Goal: Information Seeking & Learning: Learn about a topic

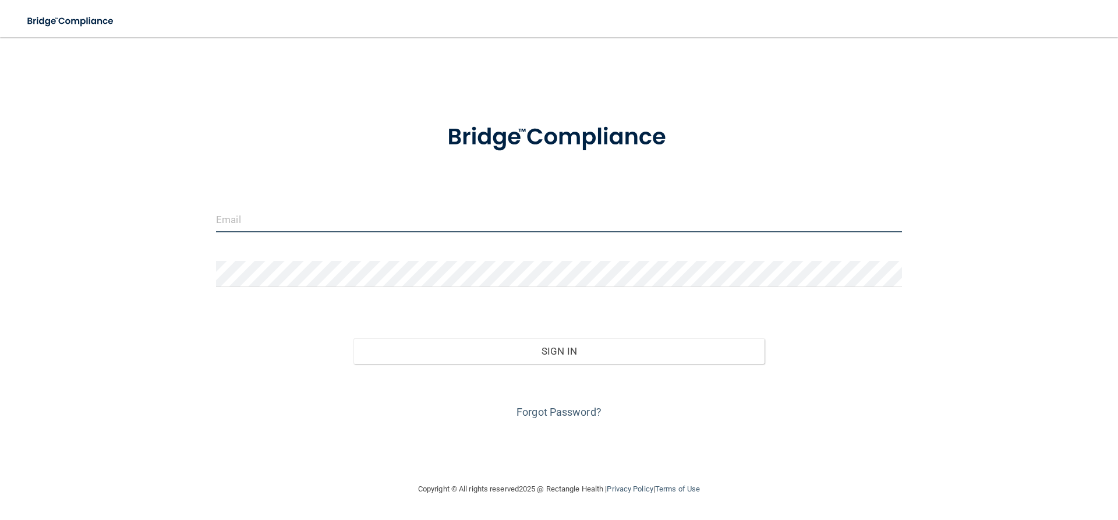
type input "[EMAIL_ADDRESS][DOMAIN_NAME]"
click at [308, 224] on input "[EMAIL_ADDRESS][DOMAIN_NAME]" at bounding box center [559, 219] width 686 height 26
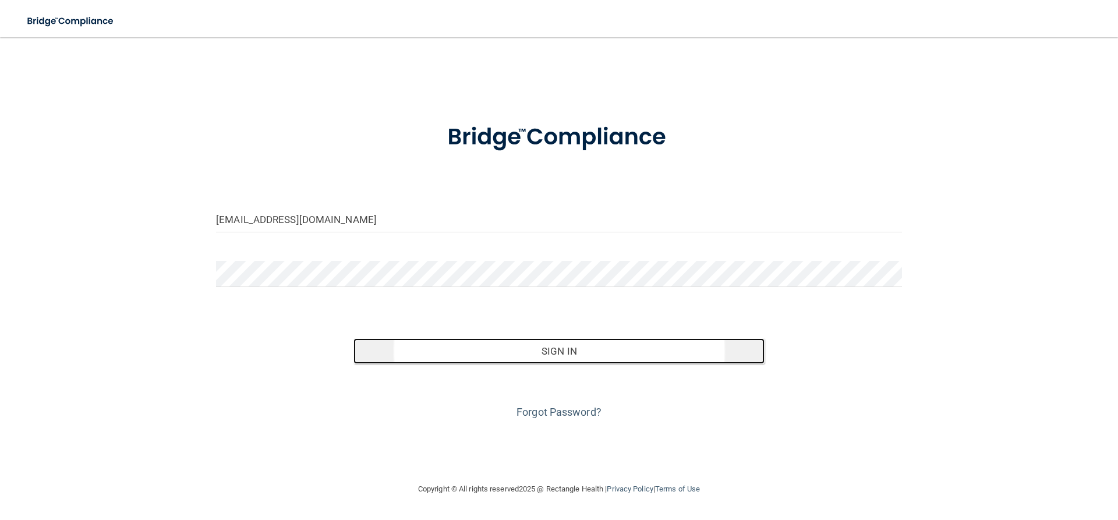
click at [497, 356] on button "Sign In" at bounding box center [560, 351] width 412 height 26
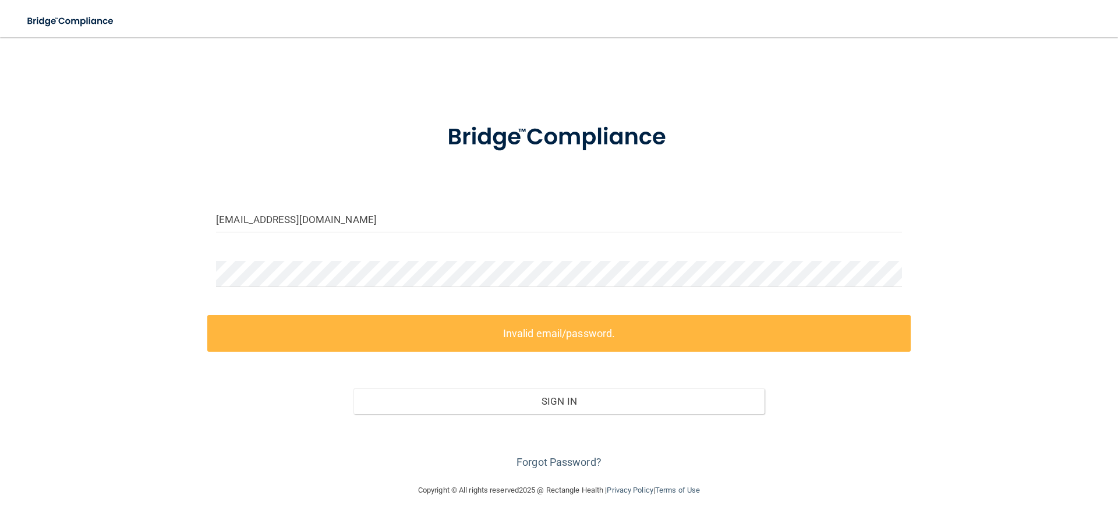
click at [559, 335] on label "Invalid email/password." at bounding box center [559, 333] width 704 height 37
click at [324, 228] on input "[EMAIL_ADDRESS][DOMAIN_NAME]" at bounding box center [559, 219] width 686 height 26
click at [108, 26] on img at bounding box center [70, 21] width 107 height 24
click at [107, 26] on img at bounding box center [70, 21] width 107 height 24
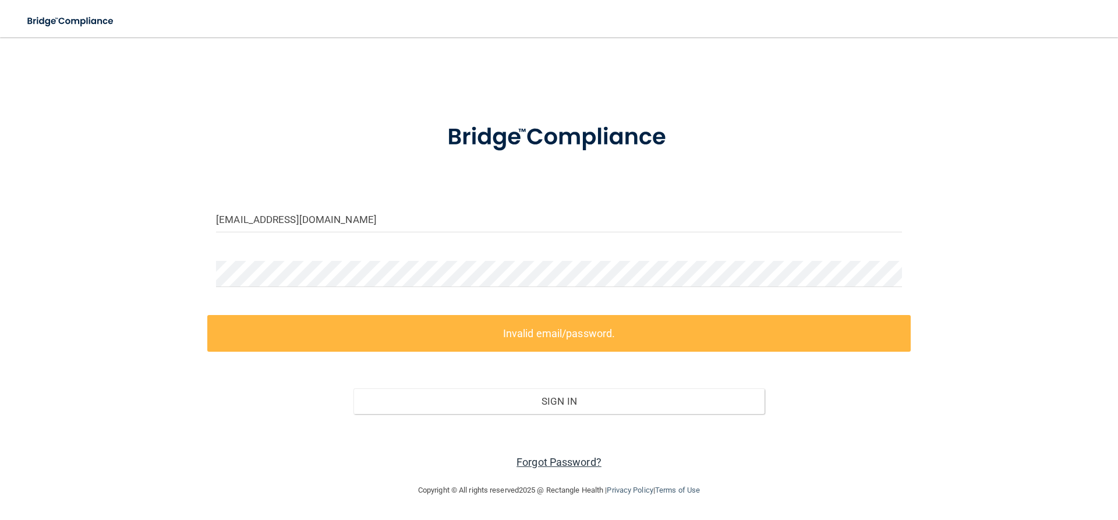
click at [568, 462] on link "Forgot Password?" at bounding box center [559, 462] width 85 height 12
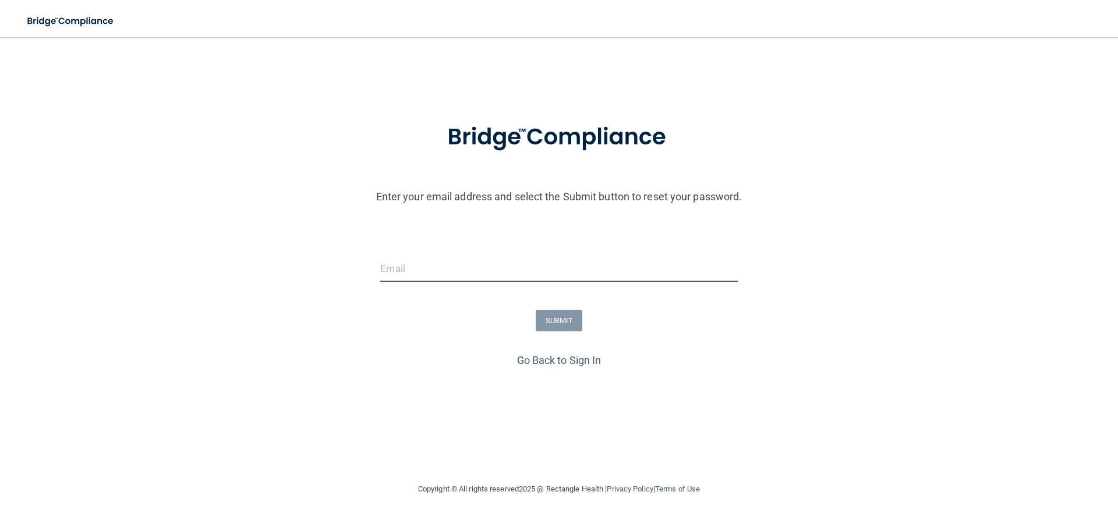
click at [443, 264] on input "email" at bounding box center [558, 269] width 357 height 26
type input "[EMAIL_ADDRESS][DOMAIN_NAME]"
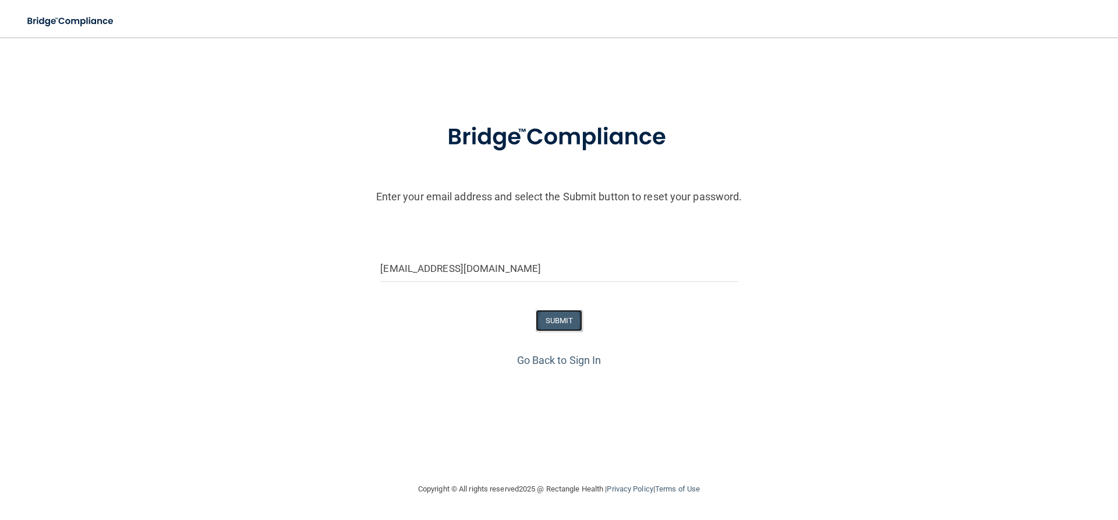
click at [542, 324] on button "SUBMIT" at bounding box center [559, 321] width 47 height 22
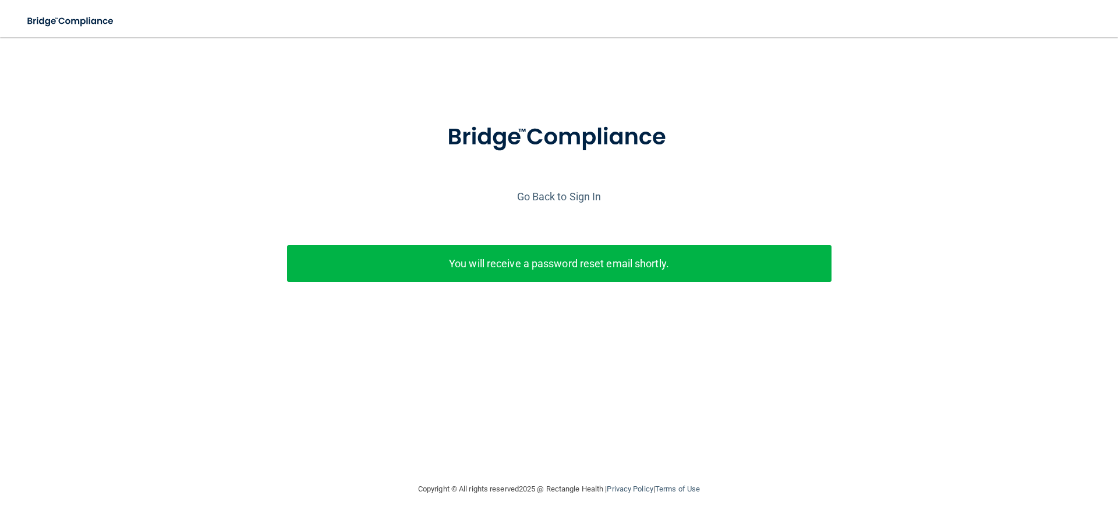
click at [508, 271] on p "You will receive a password reset email shortly." at bounding box center [559, 263] width 527 height 19
click at [578, 197] on link "Go Back to Sign In" at bounding box center [559, 196] width 84 height 12
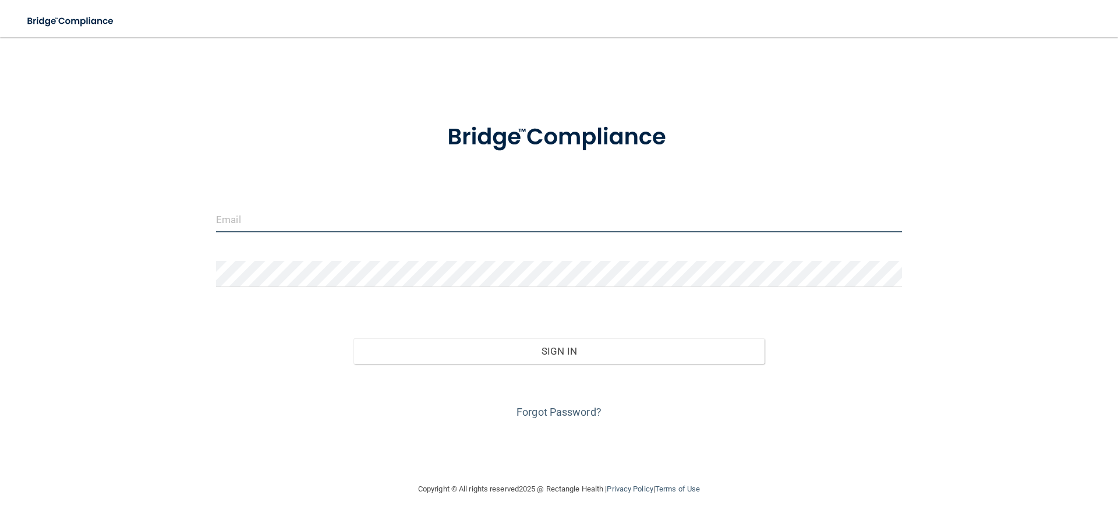
type input "[EMAIL_ADDRESS][DOMAIN_NAME]"
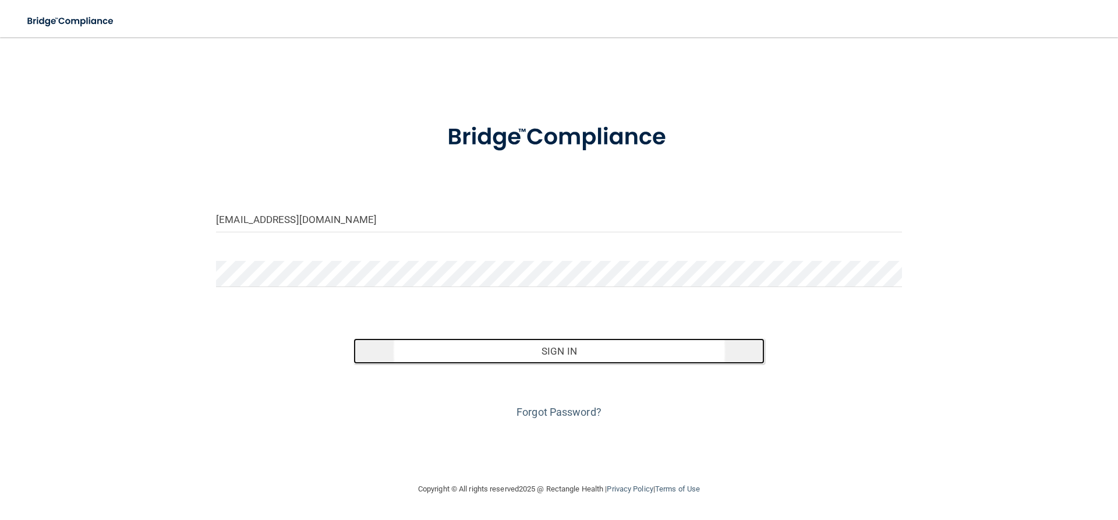
click at [432, 352] on button "Sign In" at bounding box center [560, 351] width 412 height 26
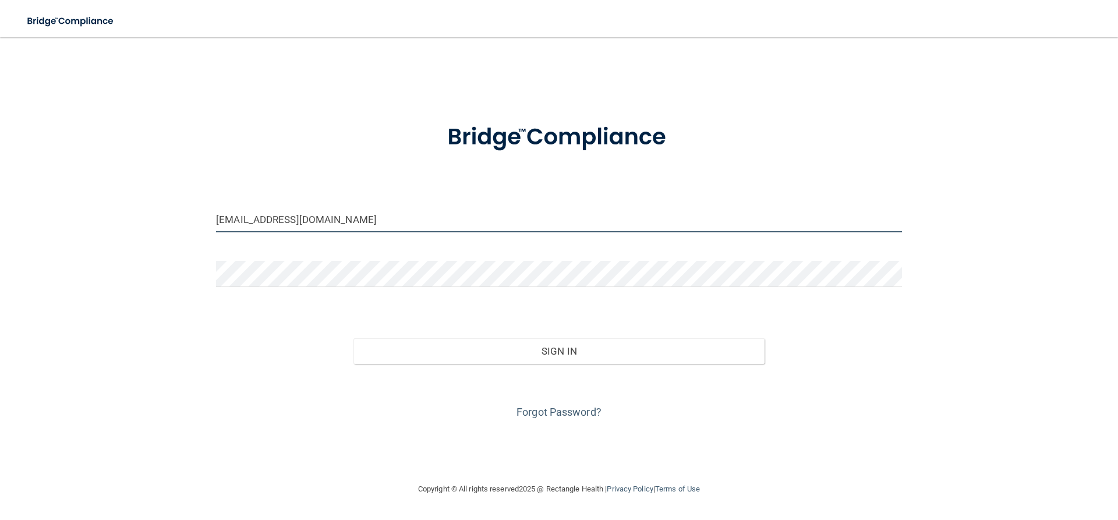
drag, startPoint x: 299, startPoint y: 218, endPoint x: 321, endPoint y: 231, distance: 25.4
click at [301, 219] on input "[EMAIL_ADDRESS][DOMAIN_NAME]" at bounding box center [559, 219] width 686 height 26
click at [335, 220] on input "[EMAIL_ADDRESS][DOMAIN_NAME]" at bounding box center [559, 219] width 686 height 26
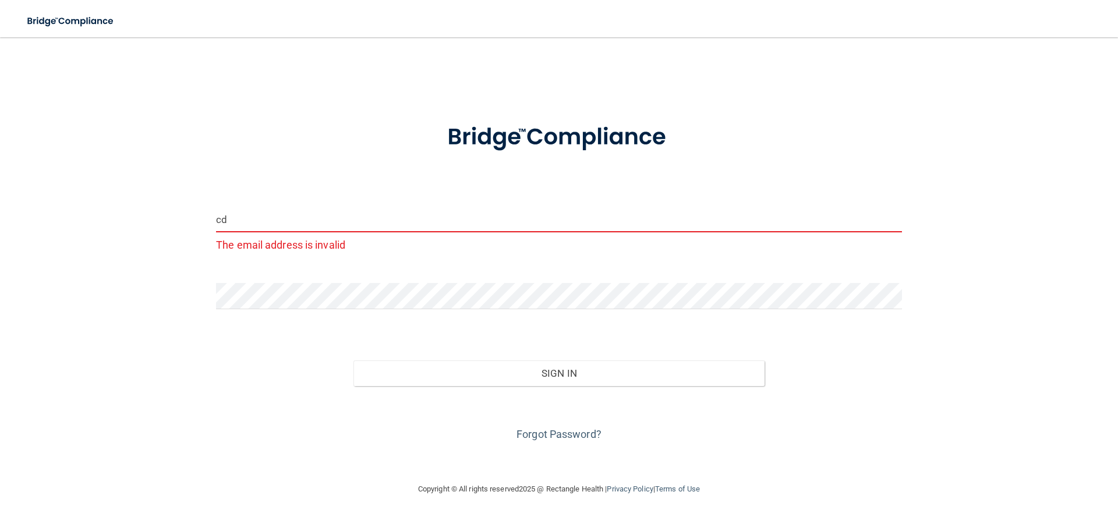
type input "c"
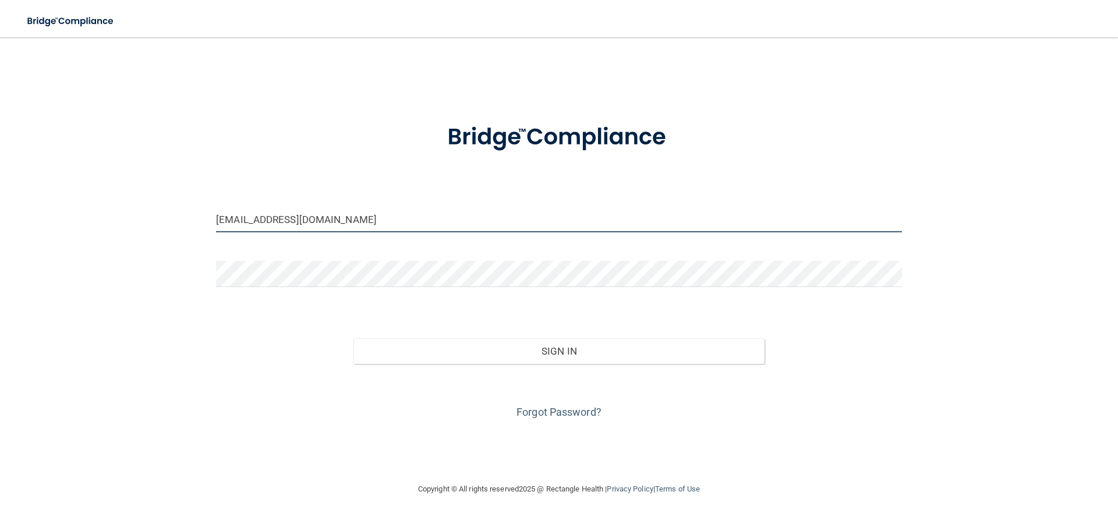
type input "[EMAIL_ADDRESS][DOMAIN_NAME]"
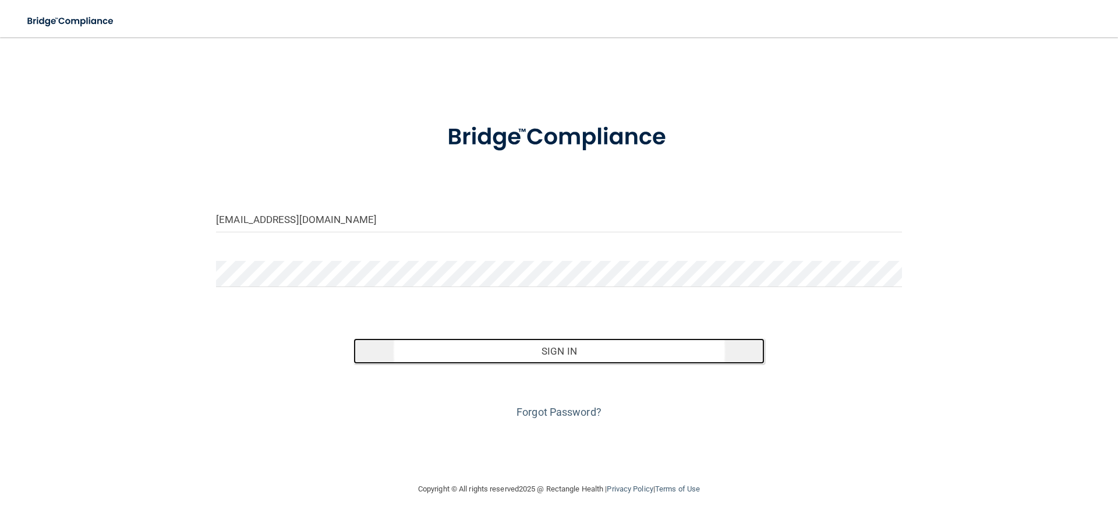
click at [569, 354] on button "Sign In" at bounding box center [560, 351] width 412 height 26
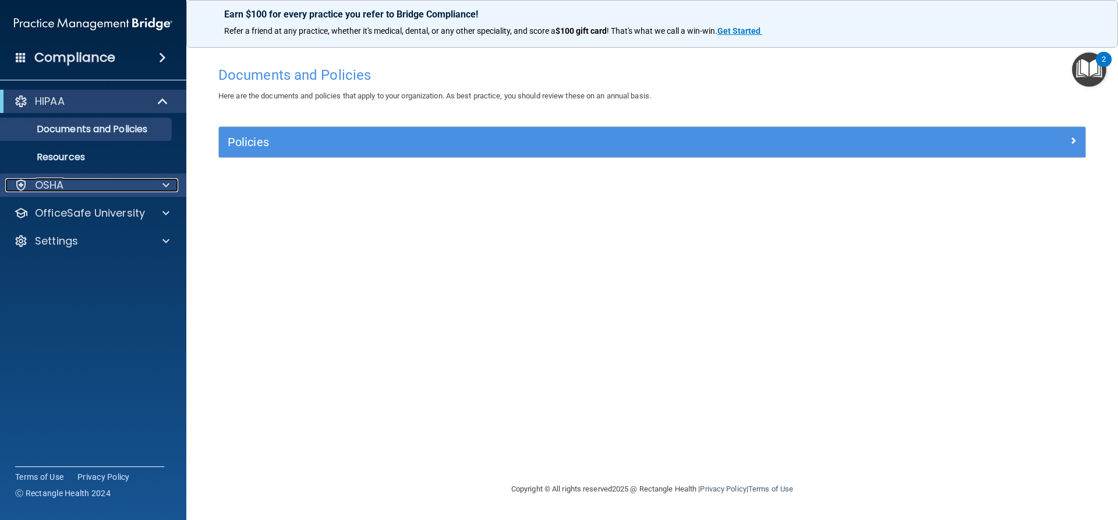
click at [93, 179] on div "OSHA" at bounding box center [77, 185] width 144 height 14
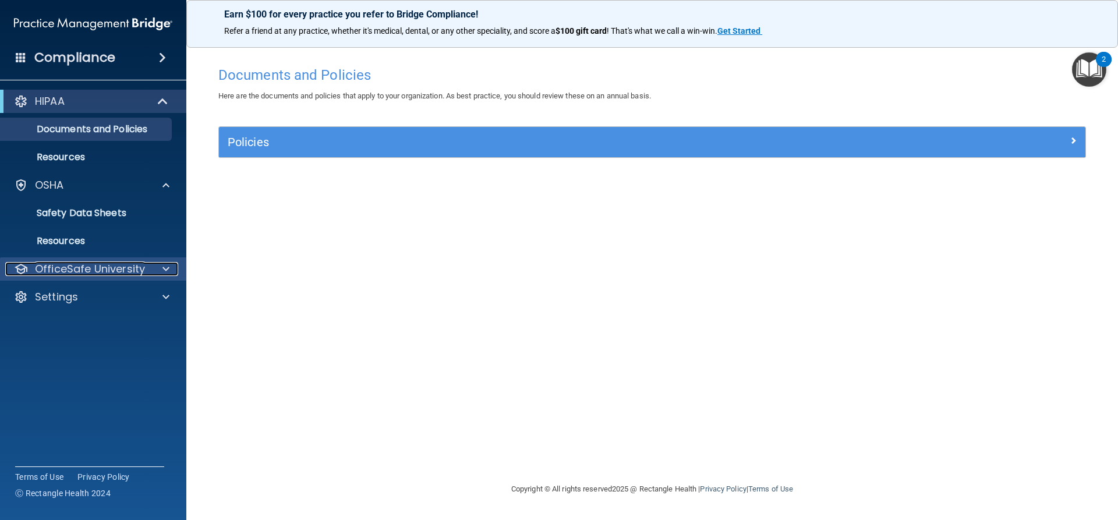
click at [116, 266] on p "OfficeSafe University" at bounding box center [90, 269] width 110 height 14
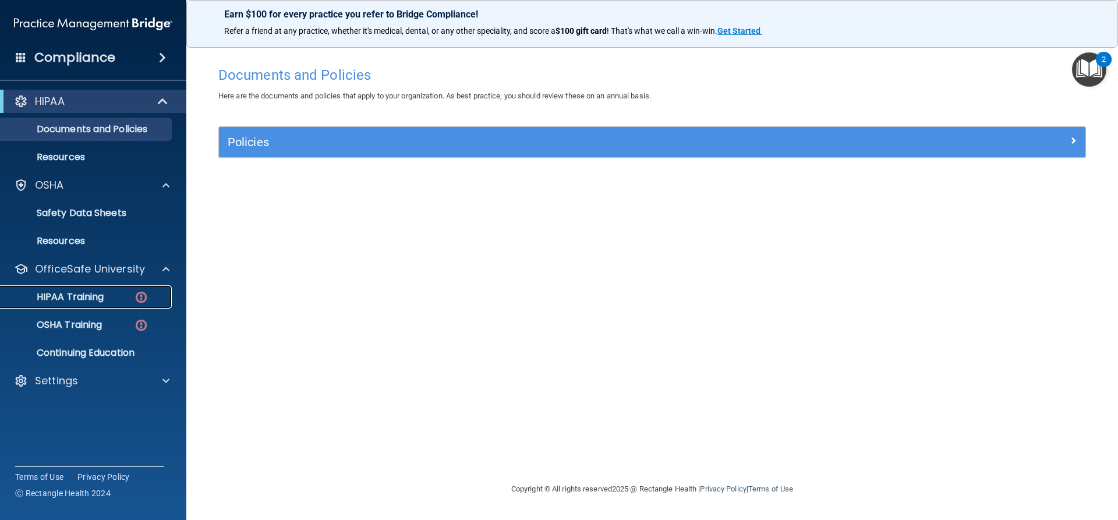
click at [143, 299] on img at bounding box center [141, 297] width 15 height 15
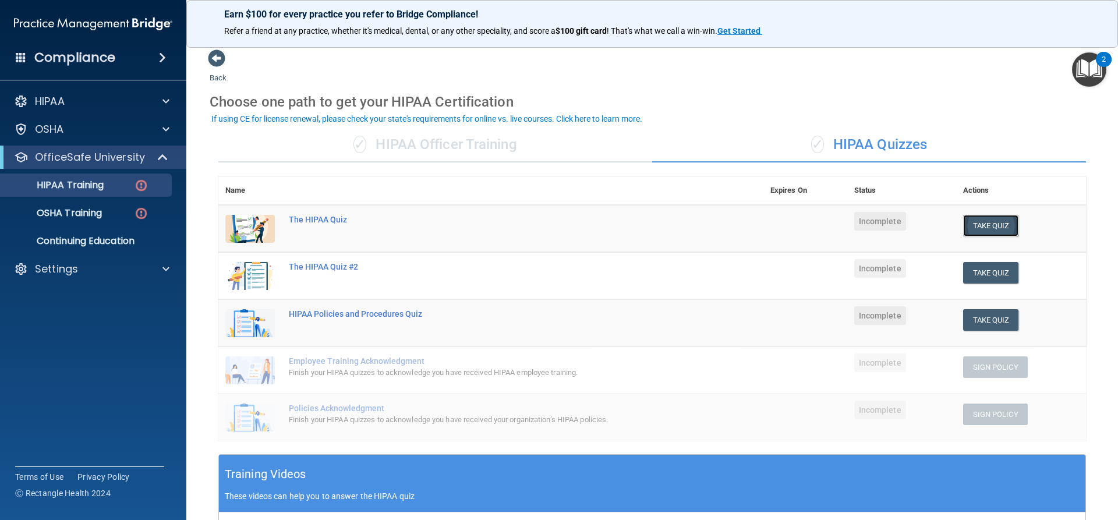
click at [970, 221] on button "Take Quiz" at bounding box center [991, 226] width 56 height 22
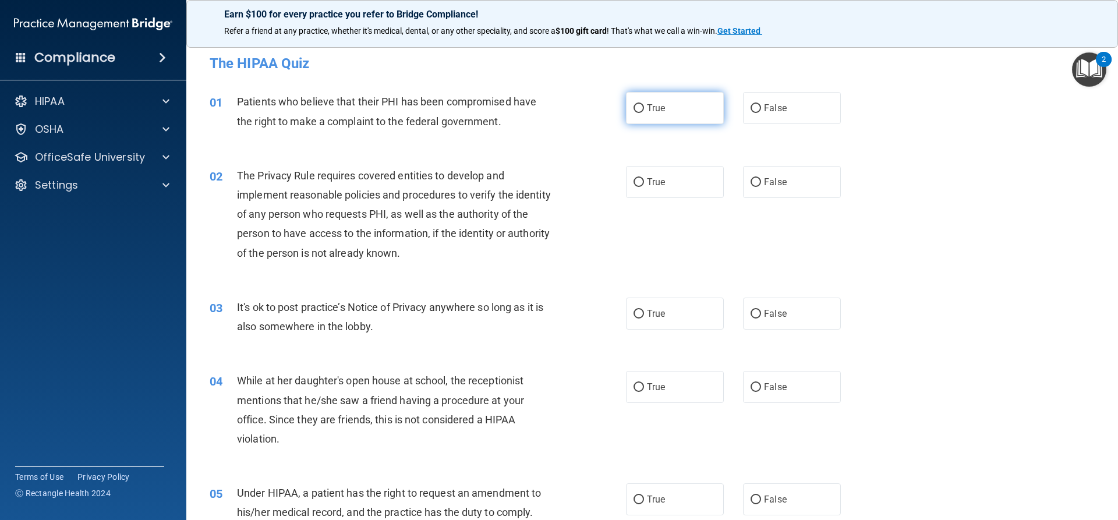
click at [634, 104] on input "True" at bounding box center [639, 108] width 10 height 9
radio input "true"
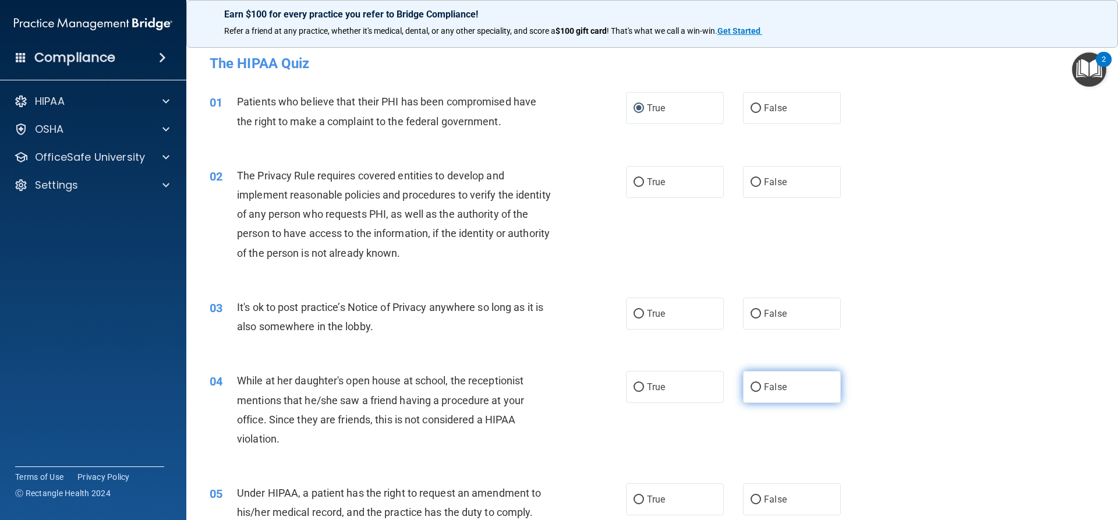
click at [755, 387] on input "False" at bounding box center [756, 387] width 10 height 9
radio input "true"
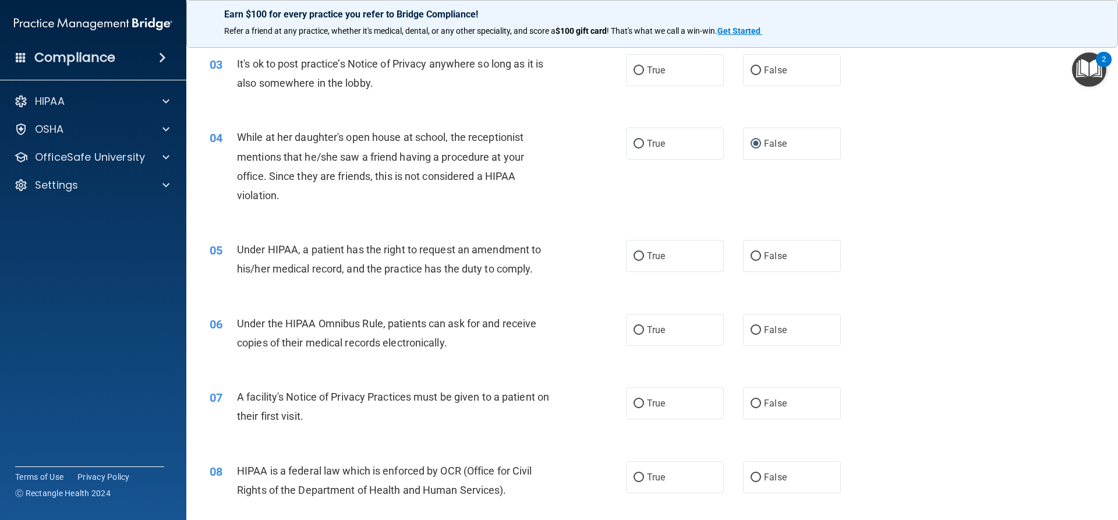
scroll to position [250, 0]
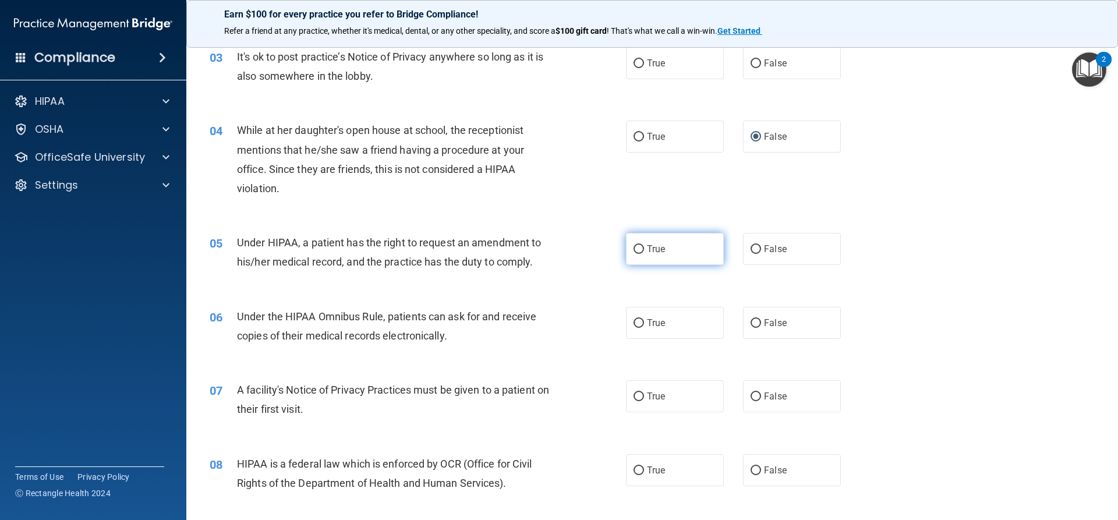
click at [636, 246] on input "True" at bounding box center [639, 249] width 10 height 9
radio input "true"
click at [634, 321] on input "True" at bounding box center [639, 323] width 10 height 9
radio input "true"
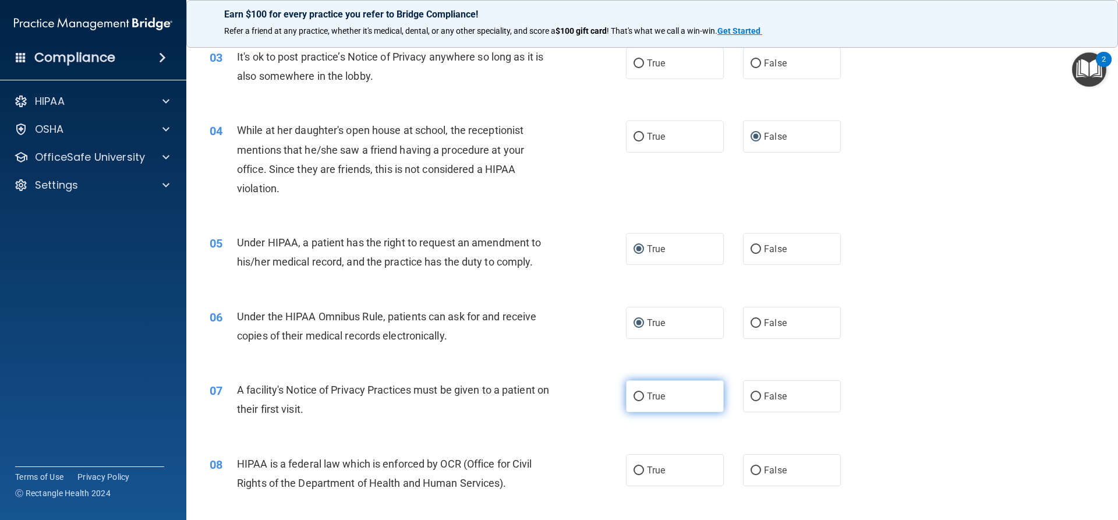
click at [634, 397] on input "True" at bounding box center [639, 397] width 10 height 9
radio input "true"
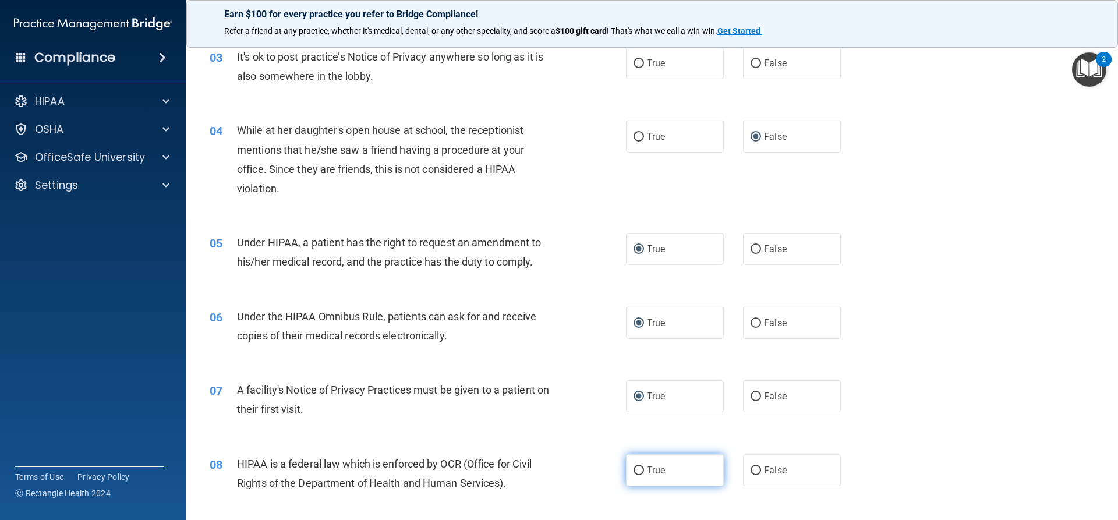
click at [635, 472] on input "True" at bounding box center [639, 471] width 10 height 9
radio input "true"
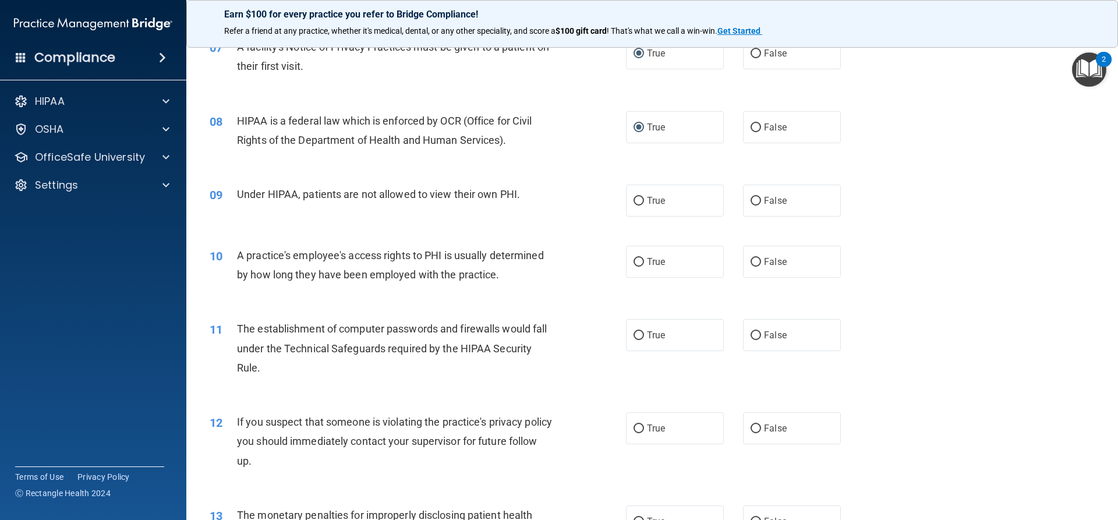
scroll to position [600, 0]
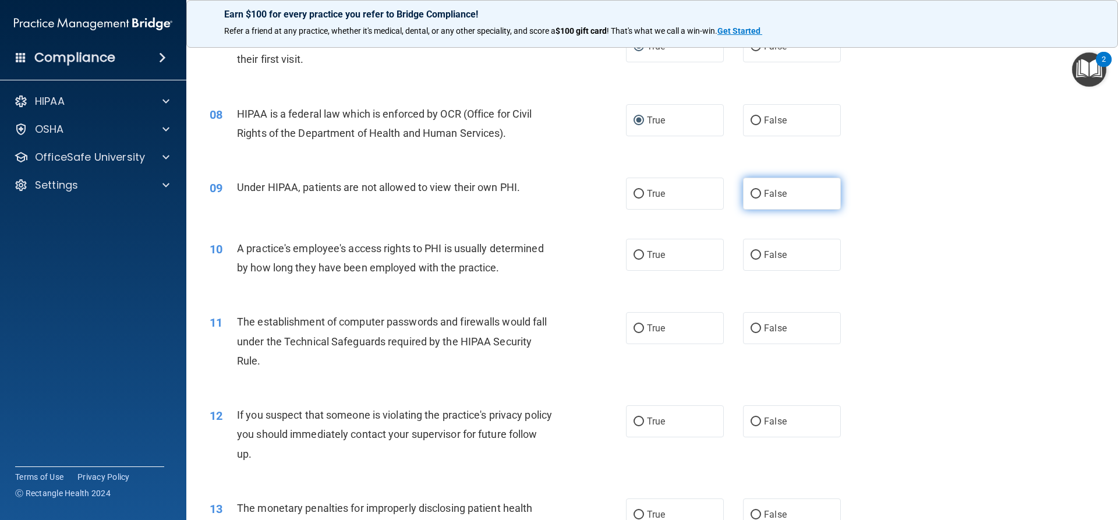
click at [754, 192] on input "False" at bounding box center [756, 194] width 10 height 9
radio input "true"
click at [751, 255] on input "False" at bounding box center [756, 255] width 10 height 9
radio input "true"
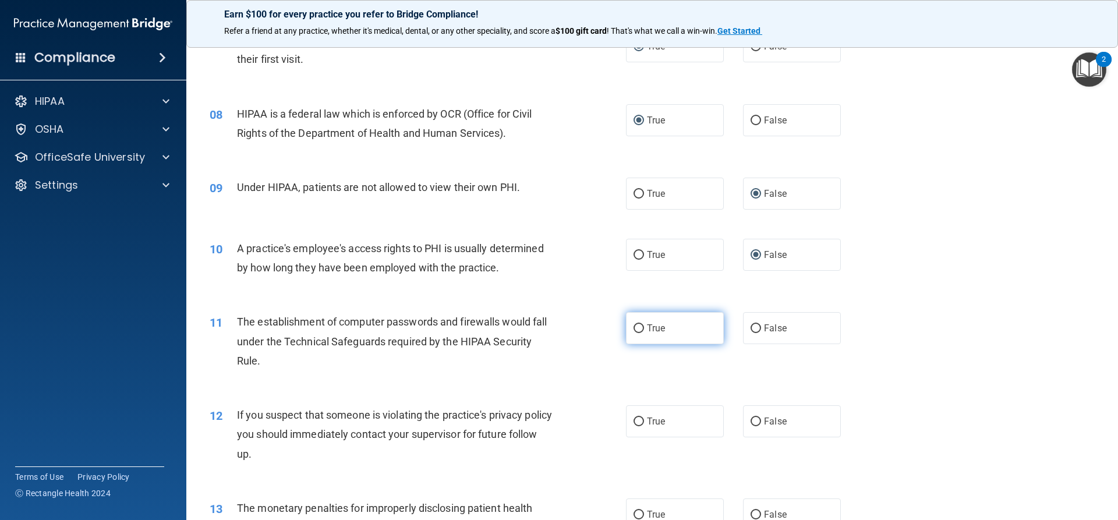
click at [634, 327] on input "True" at bounding box center [639, 328] width 10 height 9
radio input "true"
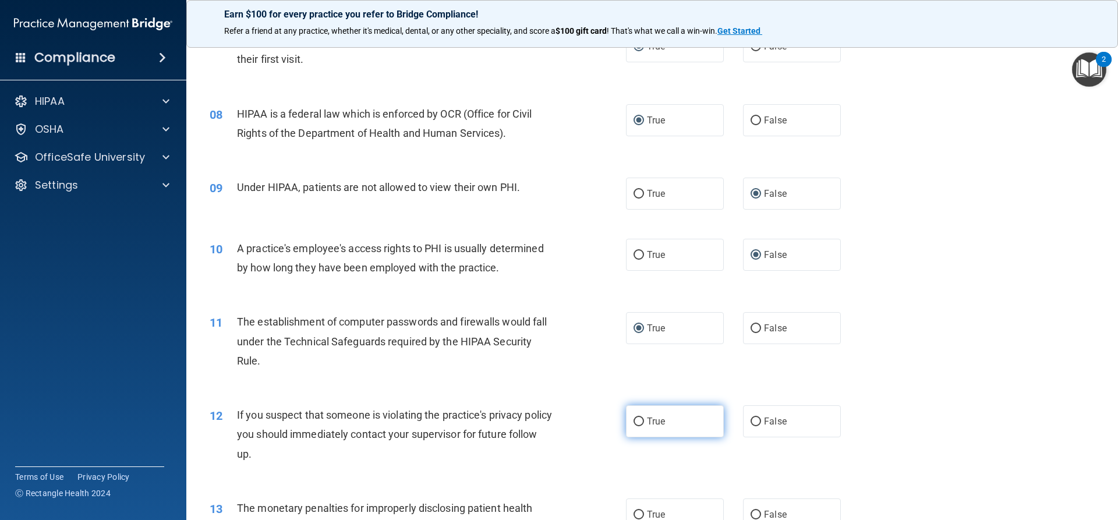
click at [634, 419] on input "True" at bounding box center [639, 422] width 10 height 9
radio input "true"
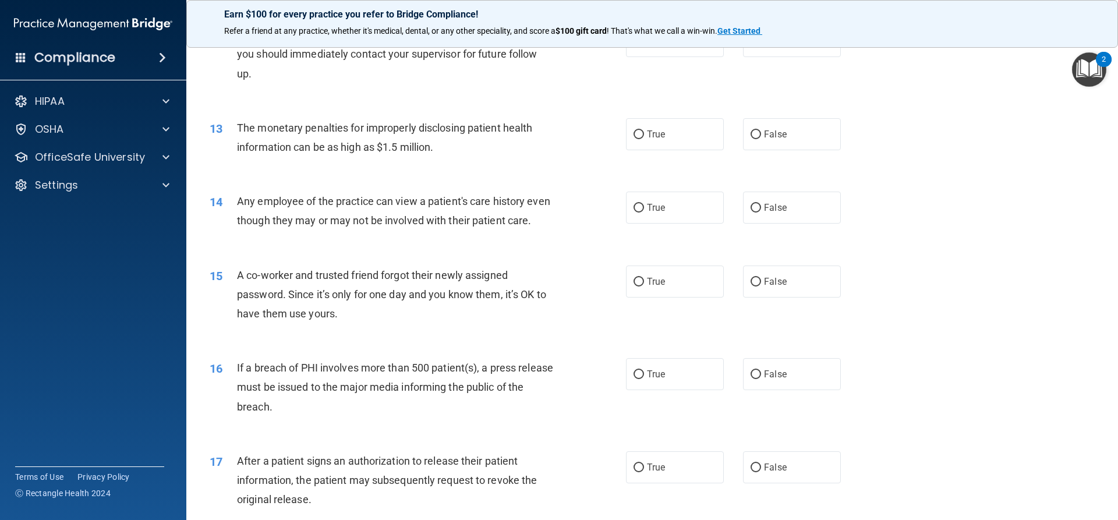
scroll to position [995, 0]
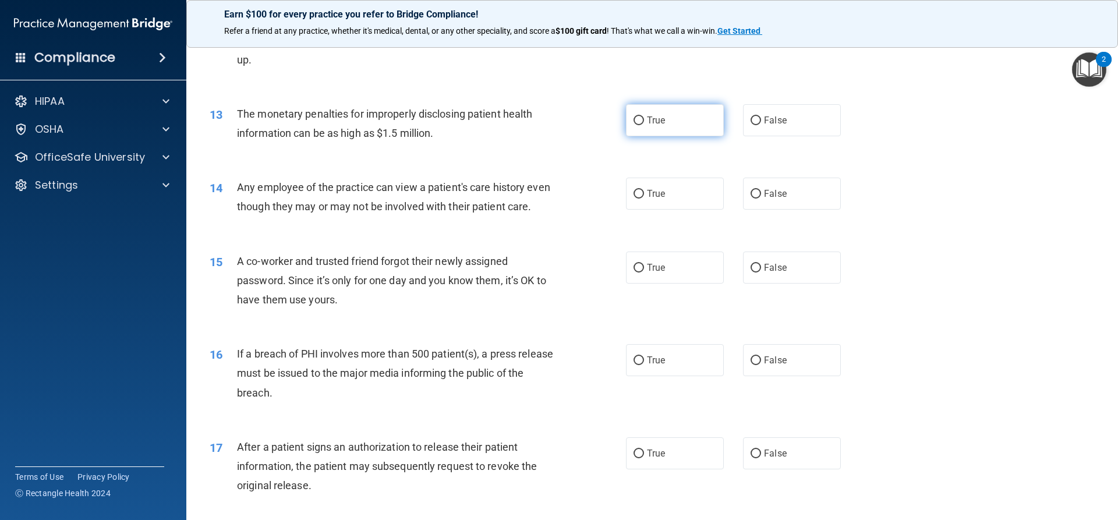
click at [634, 121] on input "True" at bounding box center [639, 120] width 10 height 9
radio input "true"
click at [634, 192] on input "True" at bounding box center [639, 194] width 10 height 9
radio input "true"
click at [755, 273] on input "False" at bounding box center [756, 268] width 10 height 9
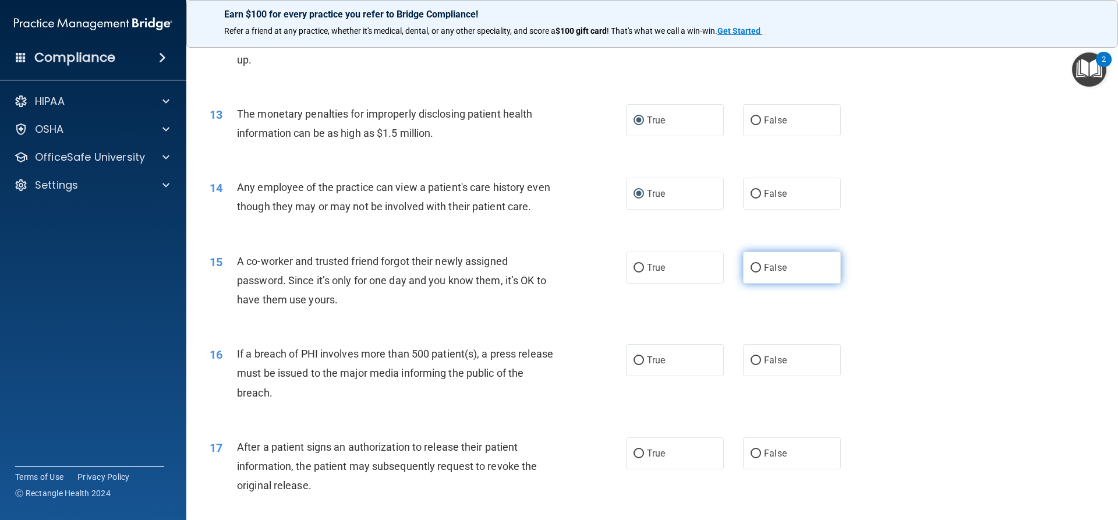
radio input "true"
click at [634, 365] on input "True" at bounding box center [639, 360] width 10 height 9
radio input "true"
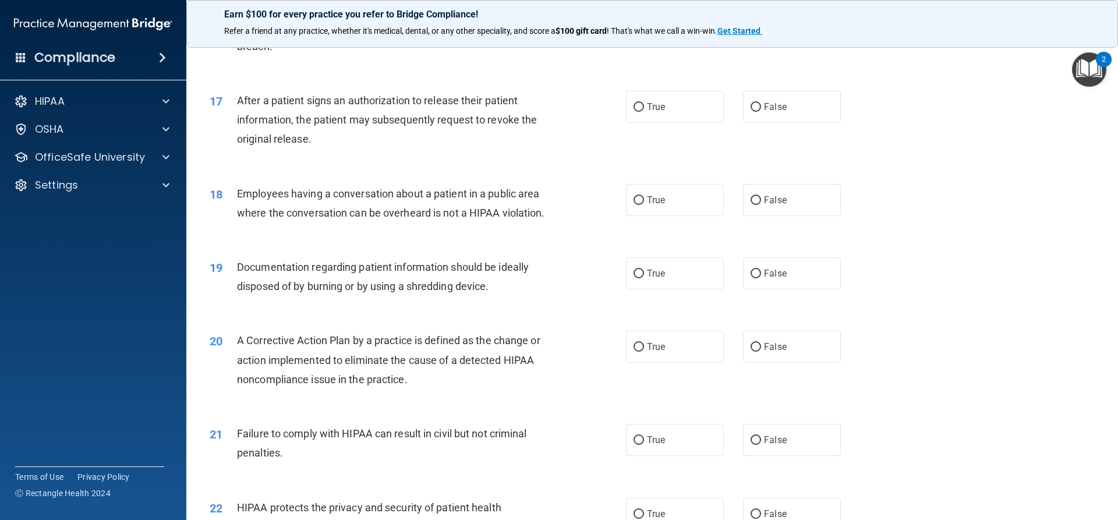
scroll to position [1358, 0]
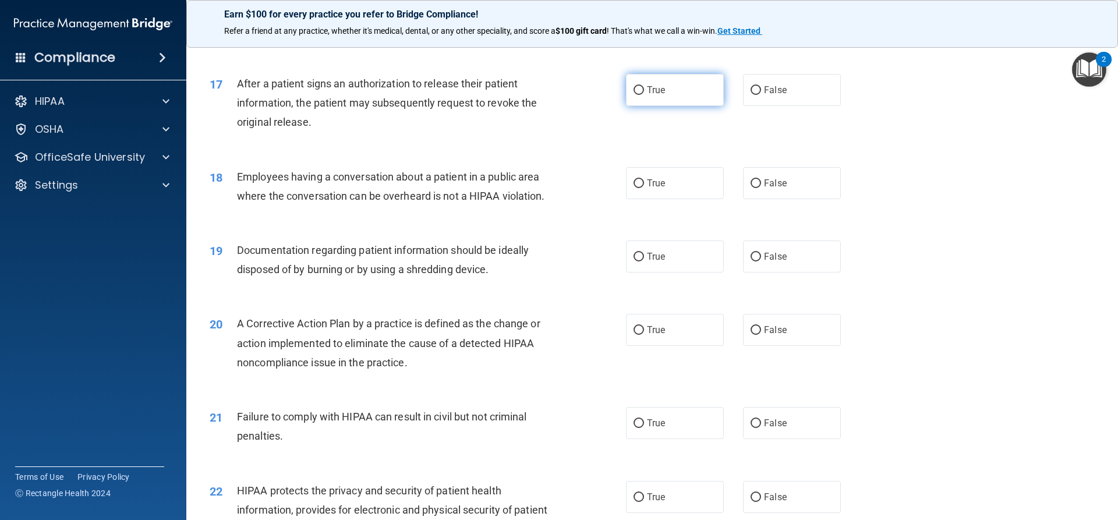
click at [635, 95] on input "True" at bounding box center [639, 90] width 10 height 9
radio input "true"
click at [751, 188] on input "False" at bounding box center [756, 183] width 10 height 9
radio input "true"
click at [634, 262] on input "True" at bounding box center [639, 257] width 10 height 9
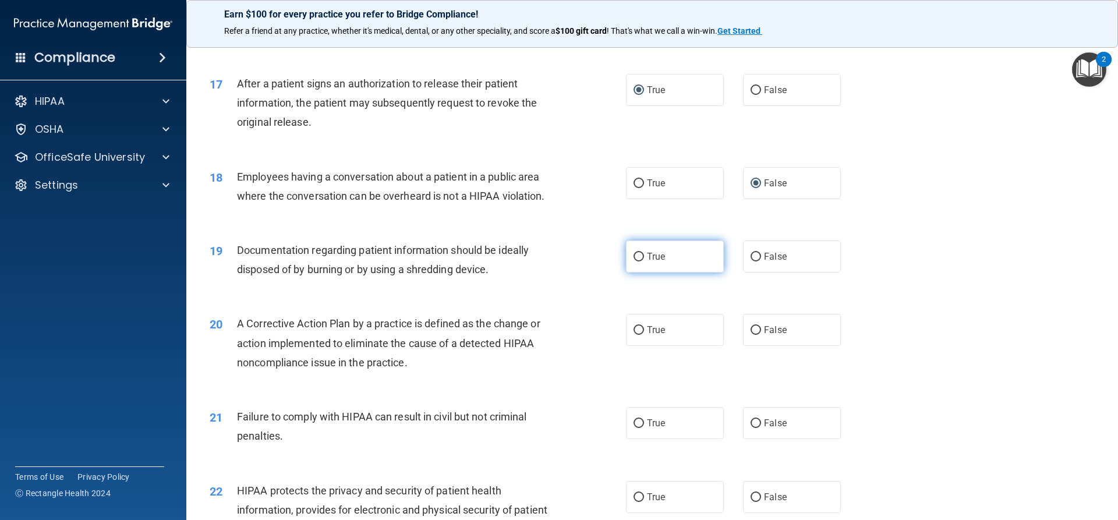
radio input "true"
click at [634, 335] on input "True" at bounding box center [639, 330] width 10 height 9
radio input "true"
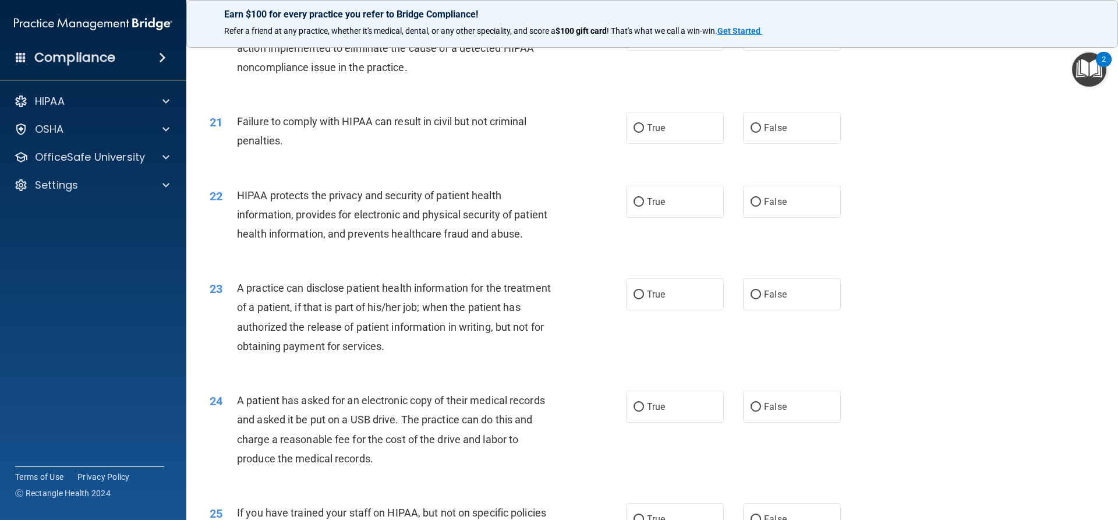
scroll to position [1684, 0]
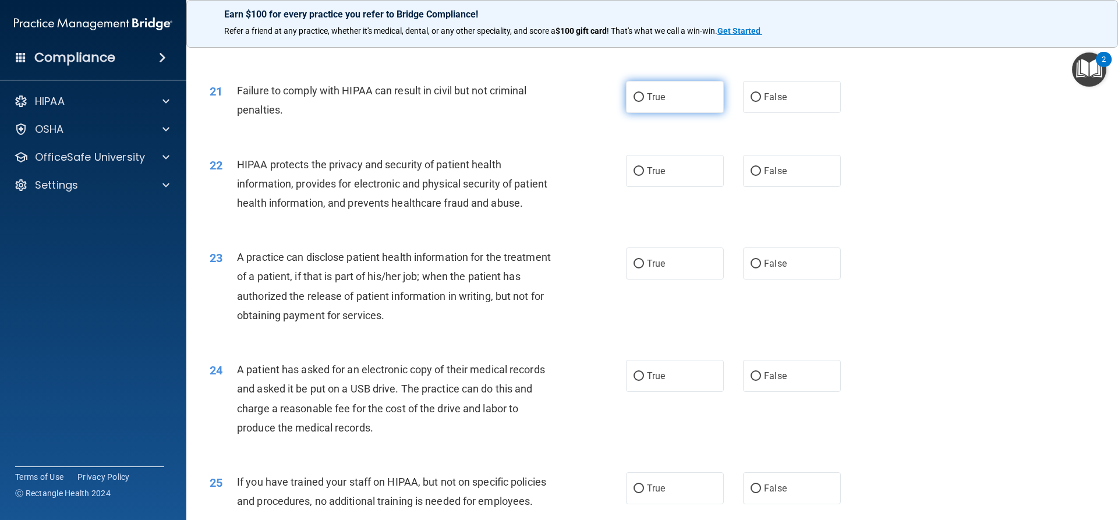
click at [638, 102] on input "True" at bounding box center [639, 97] width 10 height 9
radio input "true"
click at [634, 176] on input "True" at bounding box center [639, 171] width 10 height 9
radio input "true"
click at [634, 268] on input "True" at bounding box center [639, 264] width 10 height 9
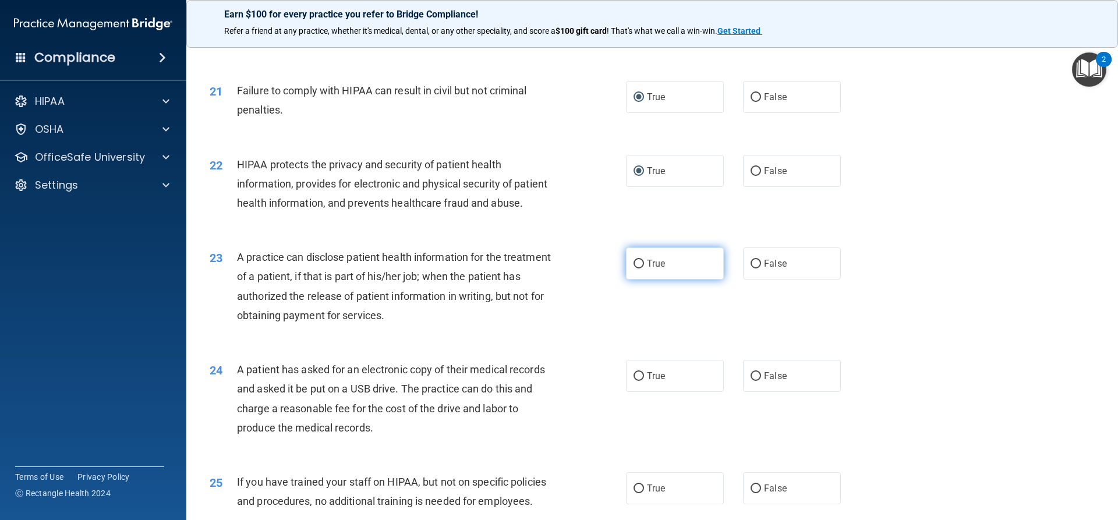
radio input "true"
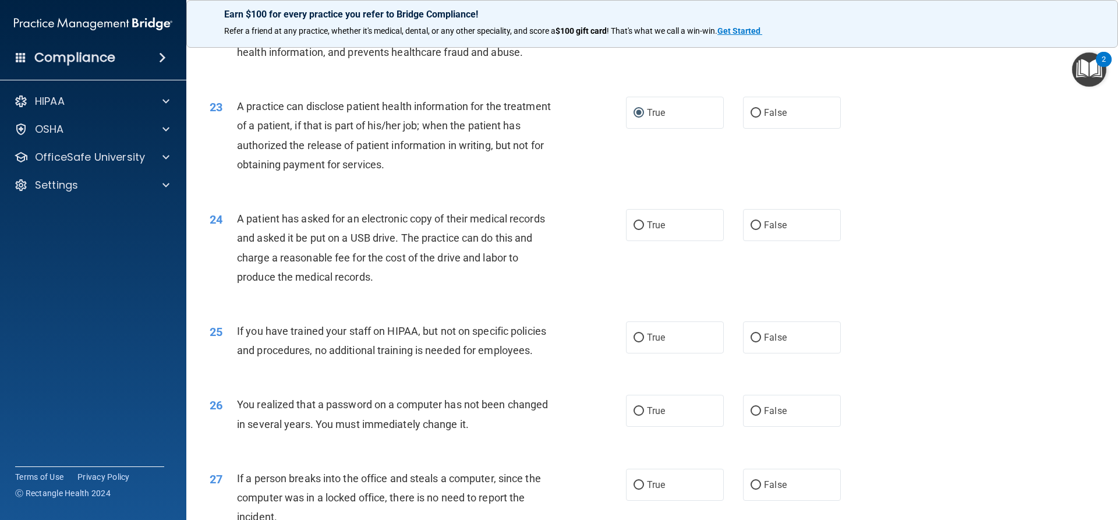
scroll to position [1842, 0]
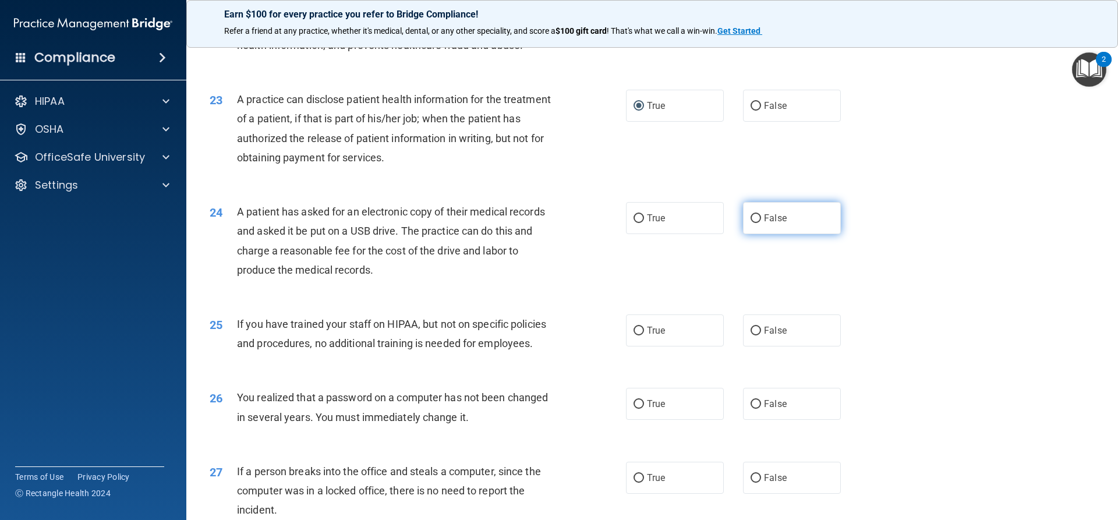
click at [755, 223] on input "False" at bounding box center [756, 218] width 10 height 9
radio input "true"
click at [634, 335] on input "True" at bounding box center [639, 331] width 10 height 9
radio input "true"
click at [641, 420] on label "True" at bounding box center [675, 404] width 98 height 32
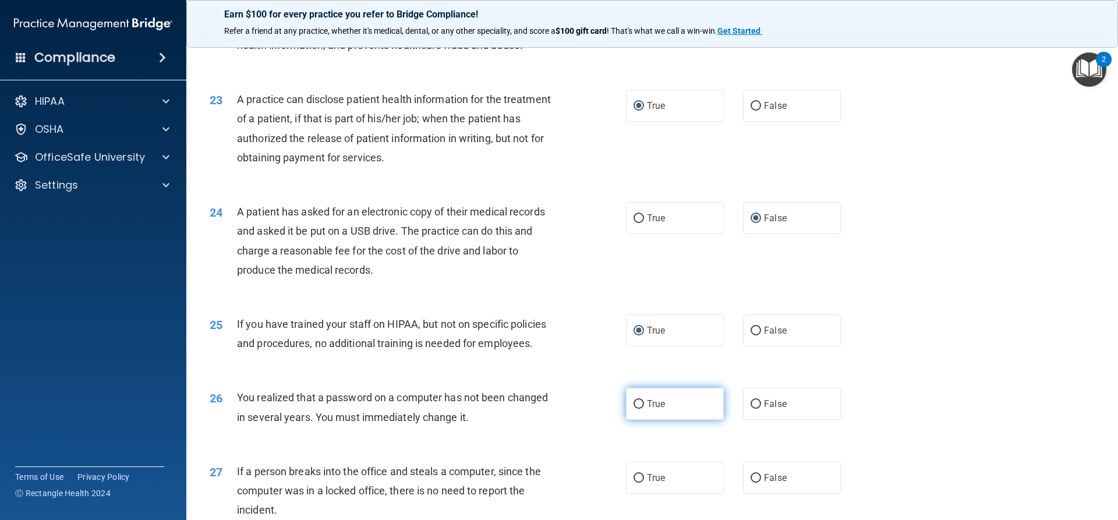
click at [641, 409] on input "True" at bounding box center [639, 404] width 10 height 9
radio input "true"
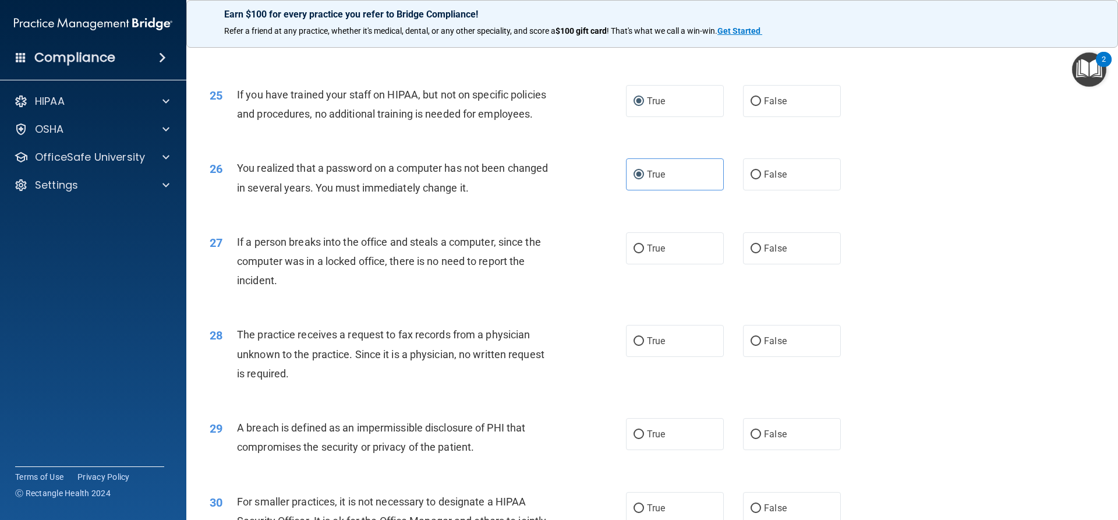
scroll to position [2154, 0]
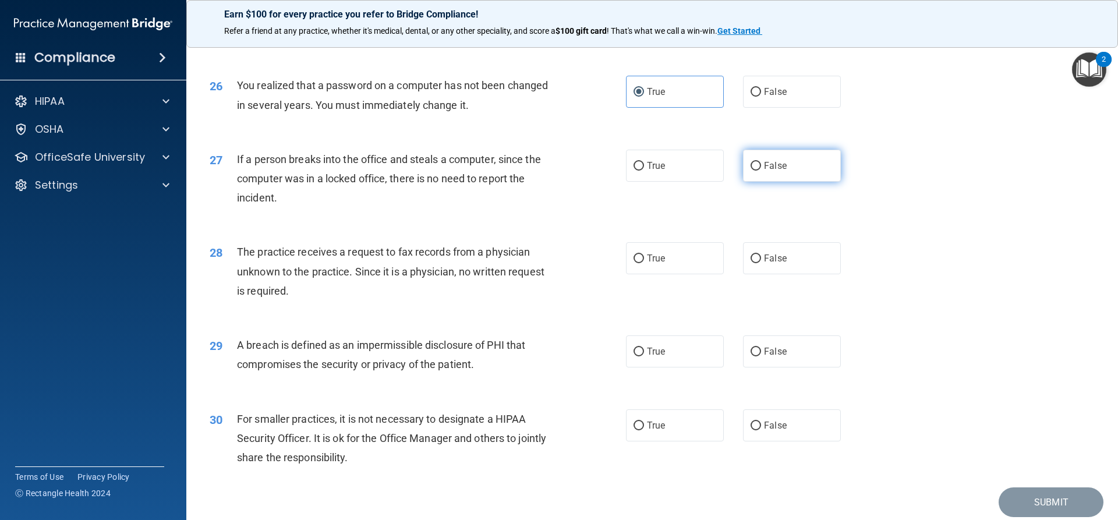
click at [754, 171] on input "False" at bounding box center [756, 166] width 10 height 9
radio input "true"
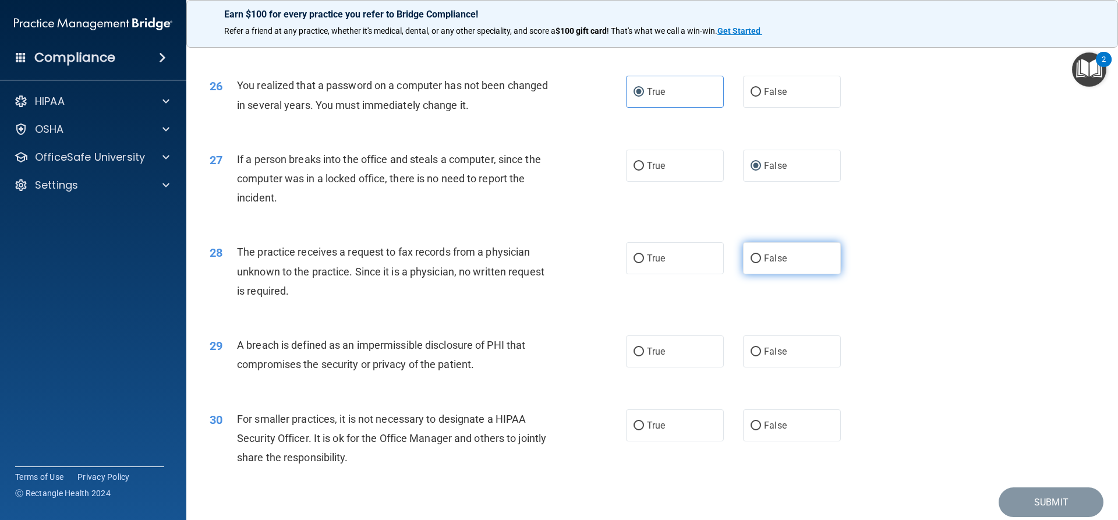
click at [755, 263] on input "False" at bounding box center [756, 259] width 10 height 9
radio input "true"
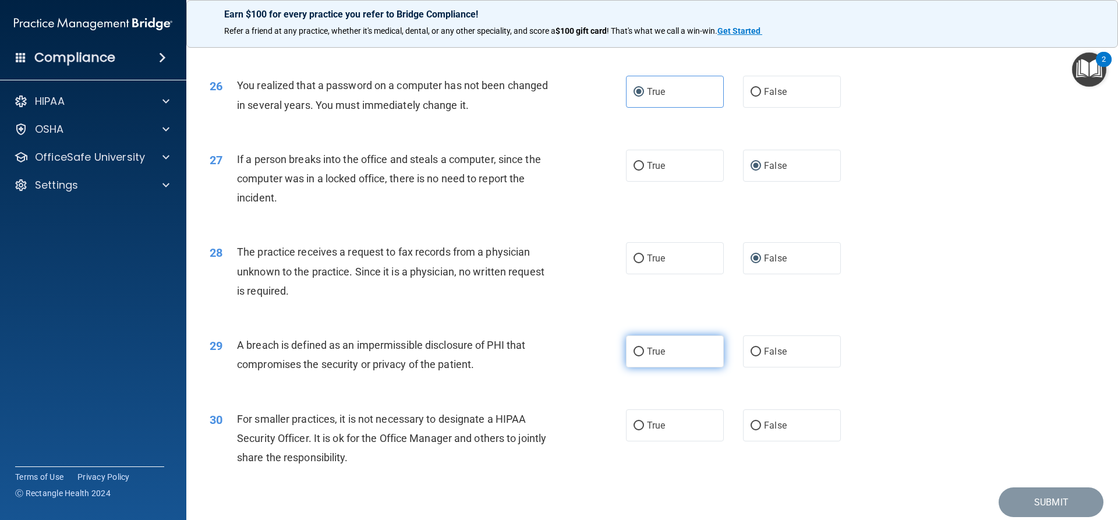
click at [634, 356] on input "True" at bounding box center [639, 352] width 10 height 9
radio input "true"
click at [751, 430] on input "False" at bounding box center [756, 426] width 10 height 9
radio input "true"
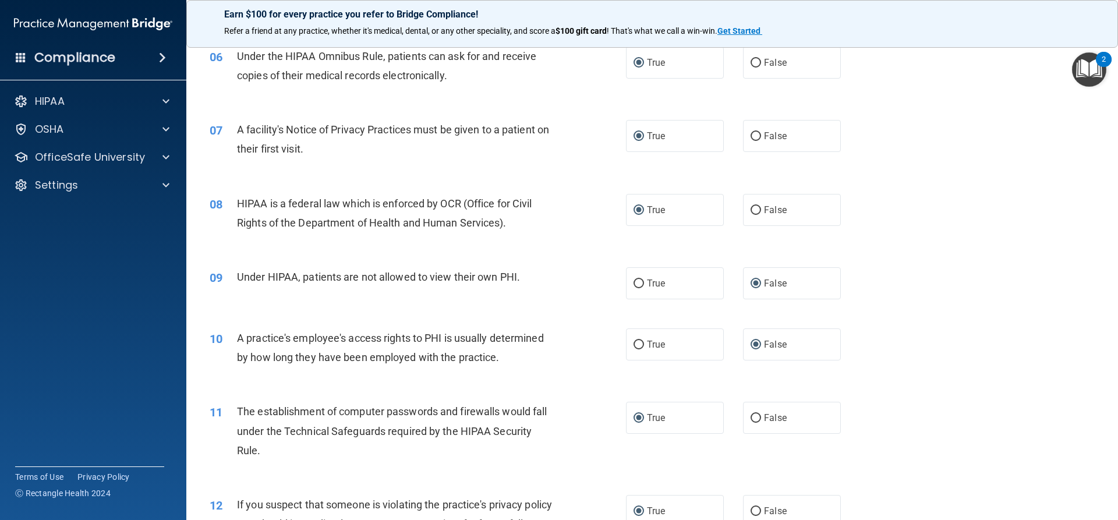
scroll to position [1732, 0]
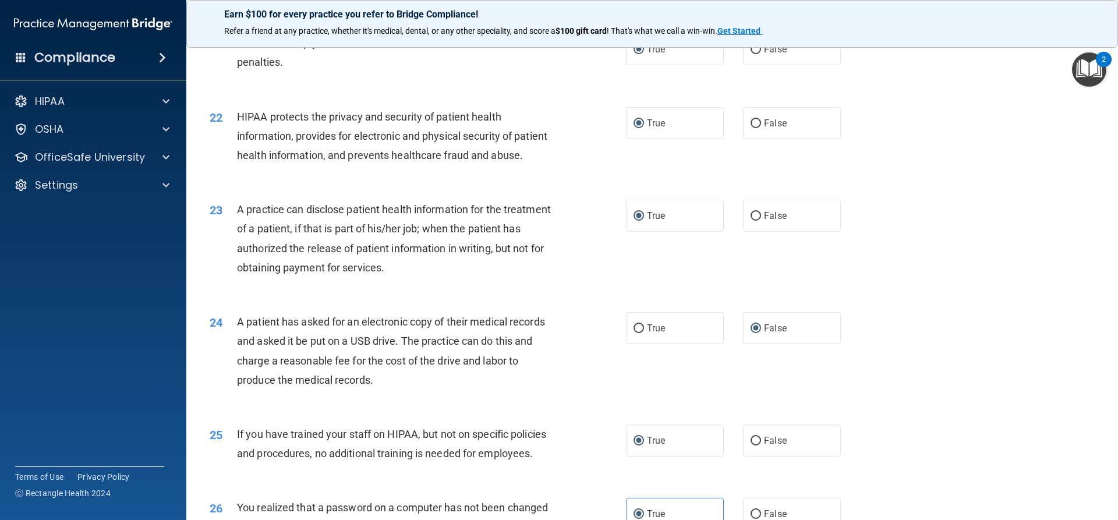
click at [1115, 45] on div "Earn $100 for every practice you refer to Bridge Compliance! Refer a friend at …" at bounding box center [652, 24] width 932 height 48
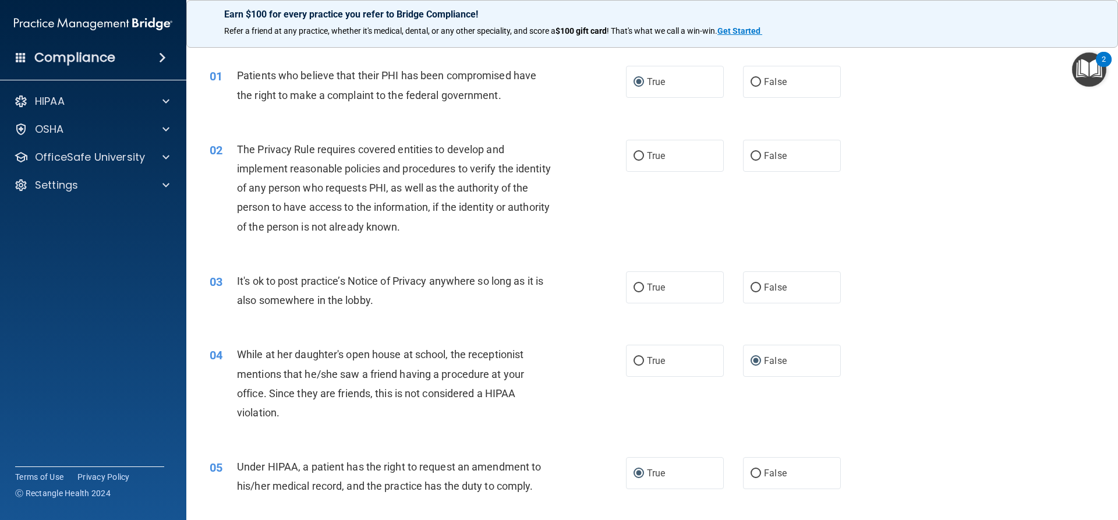
scroll to position [0, 0]
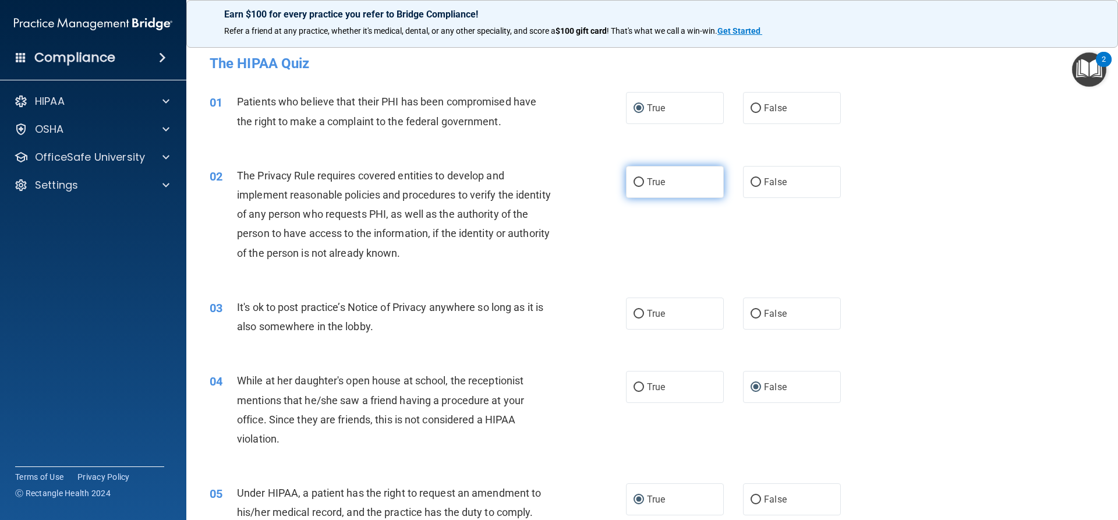
click at [634, 181] on input "True" at bounding box center [639, 182] width 10 height 9
radio input "true"
click at [635, 312] on input "True" at bounding box center [639, 314] width 10 height 9
radio input "true"
click at [753, 312] on input "False" at bounding box center [756, 314] width 10 height 9
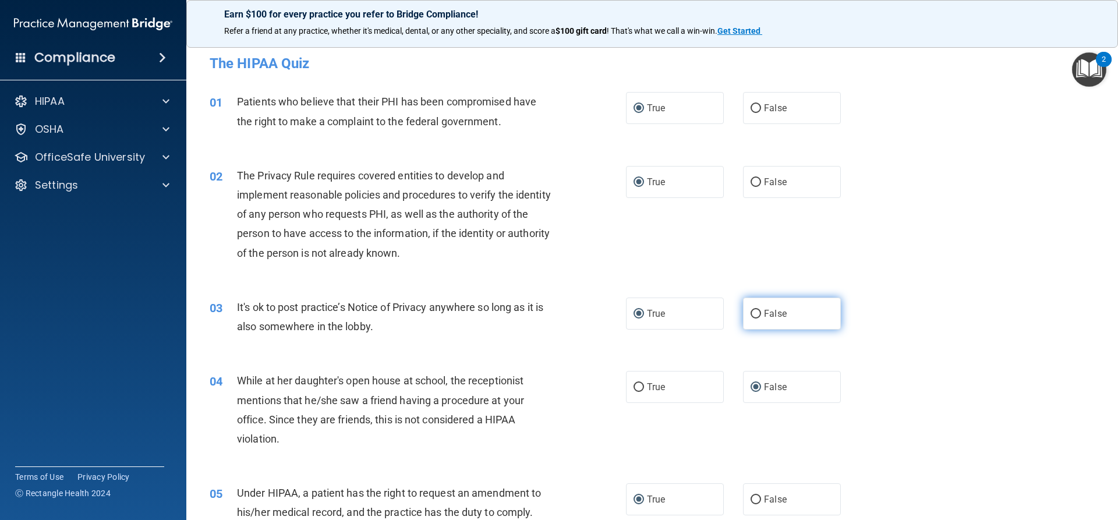
radio input "true"
radio input "false"
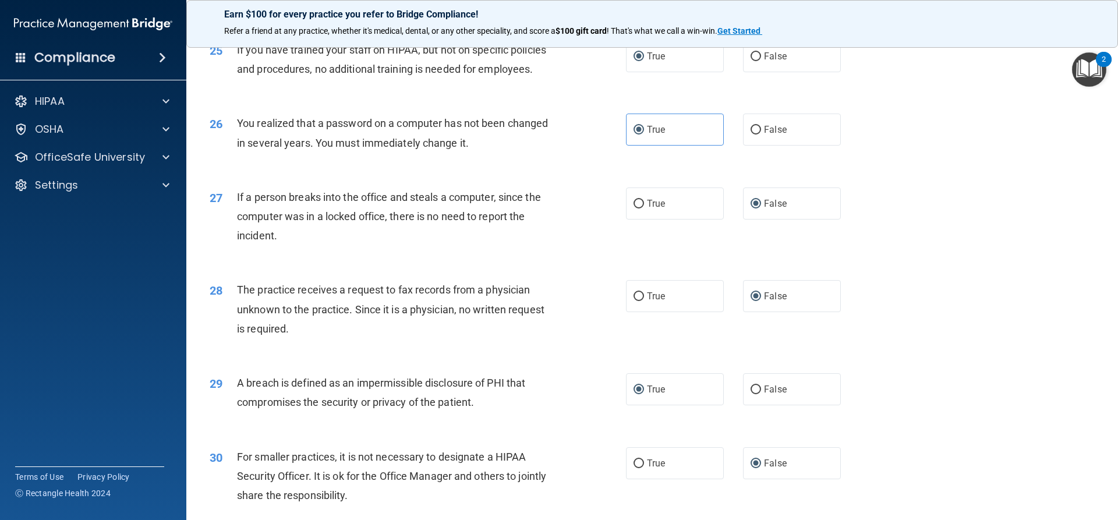
scroll to position [2236, 0]
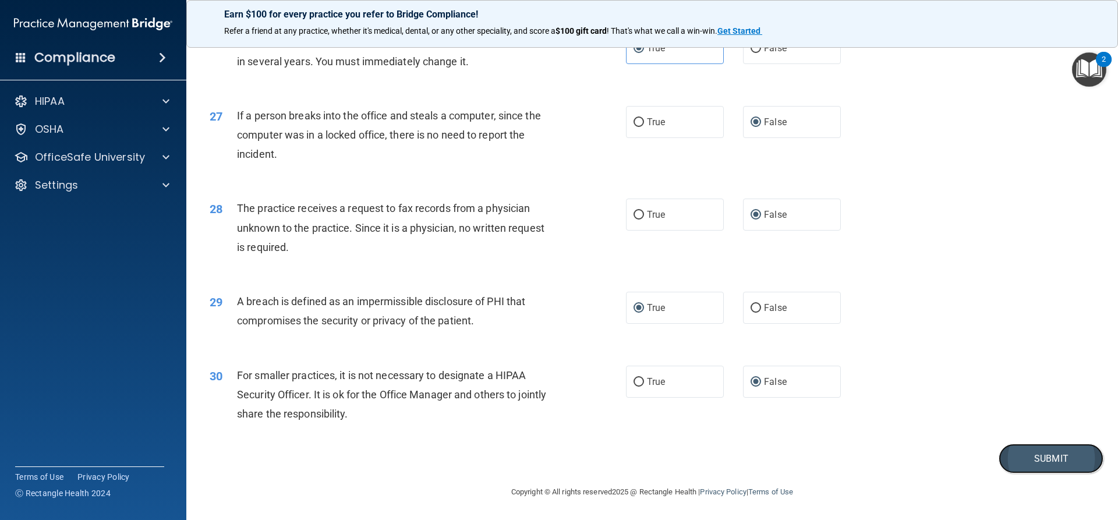
click at [1006, 462] on button "Submit" at bounding box center [1051, 459] width 105 height 30
click at [1032, 455] on button "Submit" at bounding box center [1051, 459] width 105 height 30
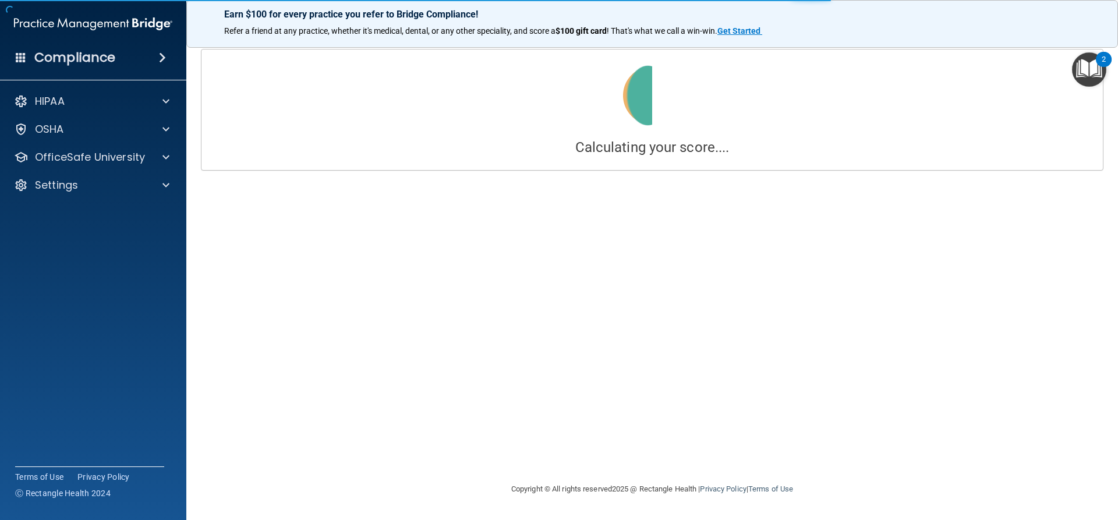
drag, startPoint x: 1113, startPoint y: 433, endPoint x: 1112, endPoint y: 309, distance: 124.1
click at [1112, 309] on main "Calculating your score.... Success! You've completed " The HIPAA Quiz " with a …" at bounding box center [652, 278] width 932 height 483
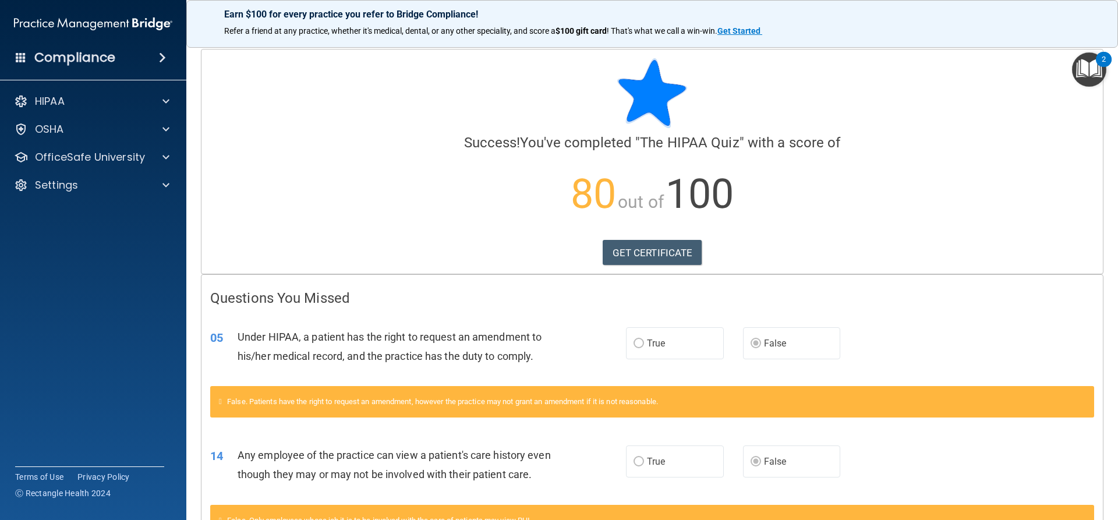
drag, startPoint x: 609, startPoint y: 444, endPoint x: 608, endPoint y: 426, distance: 18.1
click at [607, 441] on div "14 Any employee of the practice can view a patient's care history even though t…" at bounding box center [653, 467] width 902 height 73
click at [671, 248] on link "GET CERTIFICATE" at bounding box center [653, 253] width 100 height 26
